Goal: Task Accomplishment & Management: Manage account settings

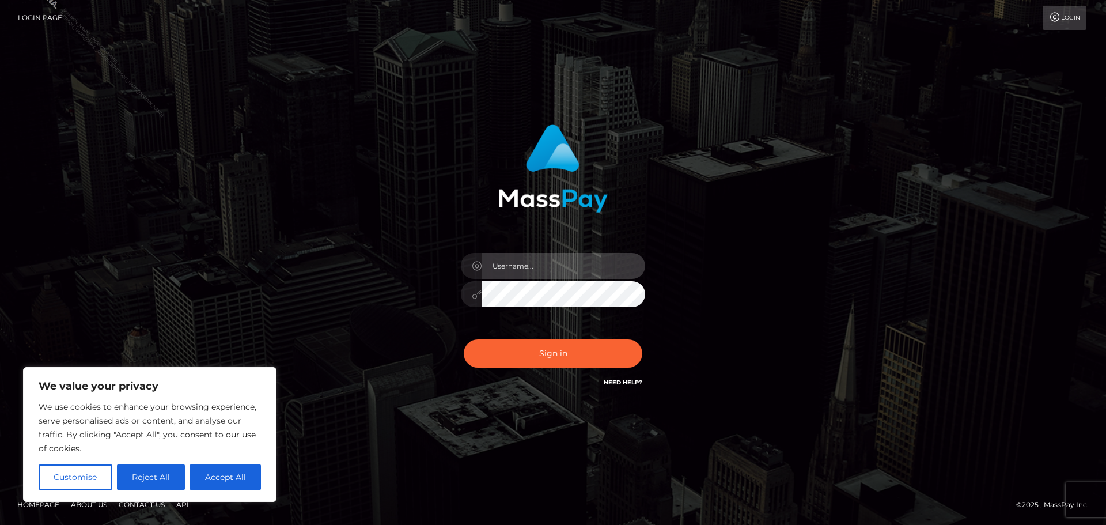
click at [504, 260] on input "text" at bounding box center [564, 266] width 164 height 26
type input "Philip.Silversocial"
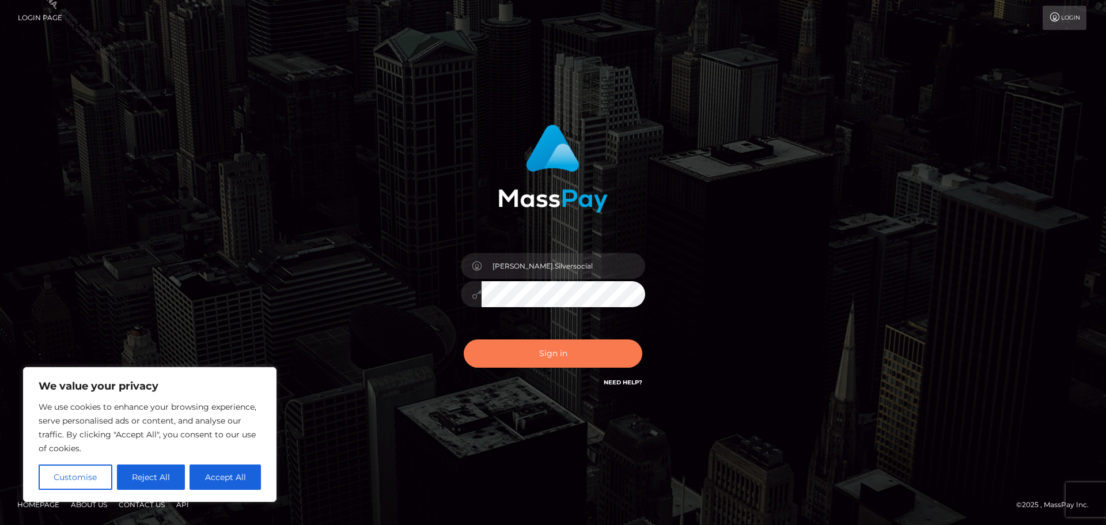
click at [554, 348] on button "Sign in" at bounding box center [553, 353] width 179 height 28
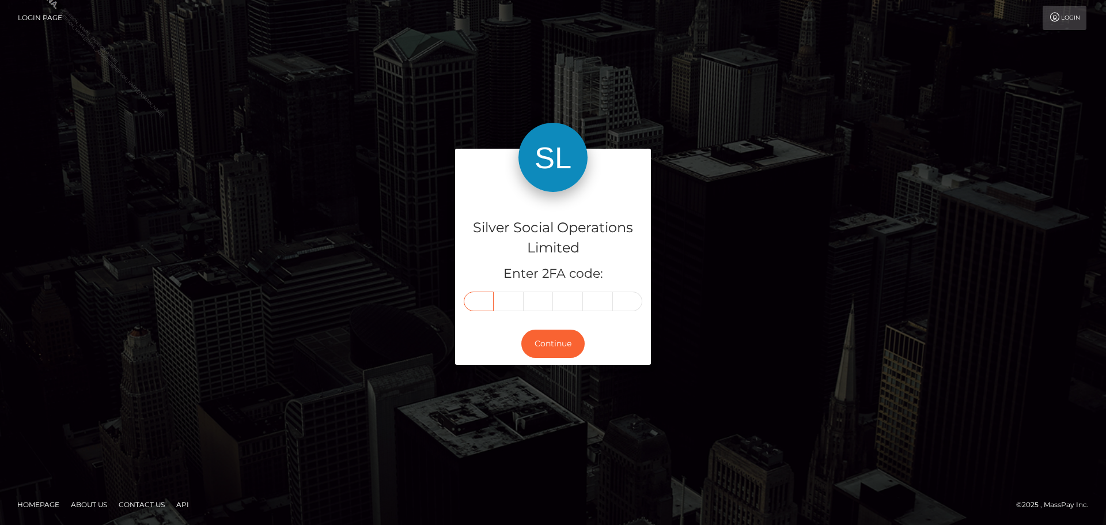
click at [488, 301] on input "text" at bounding box center [479, 301] width 30 height 20
type input "4"
type input "1"
type input "9"
type input "5"
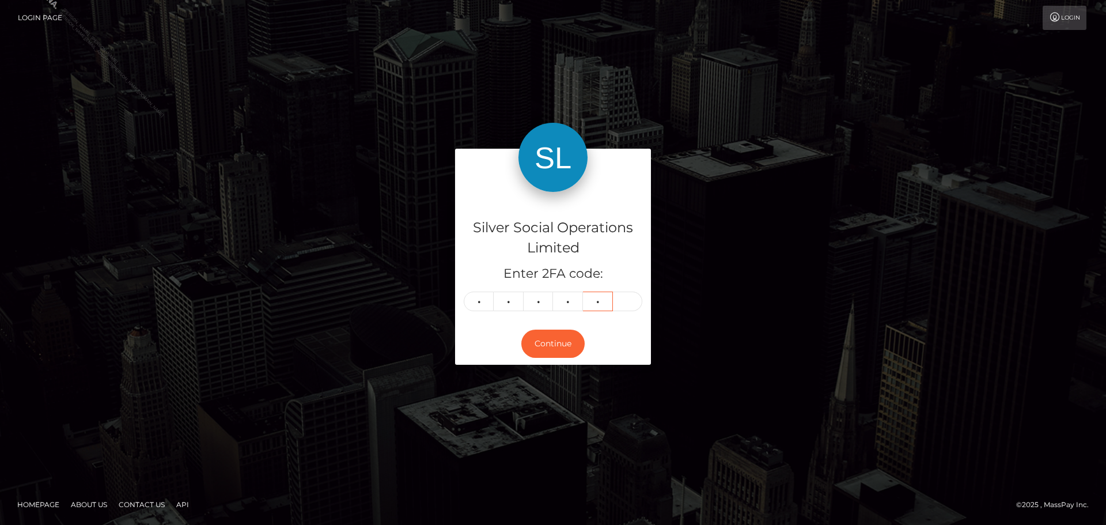
type input "3"
type input "4"
